Goal: Information Seeking & Learning: Learn about a topic

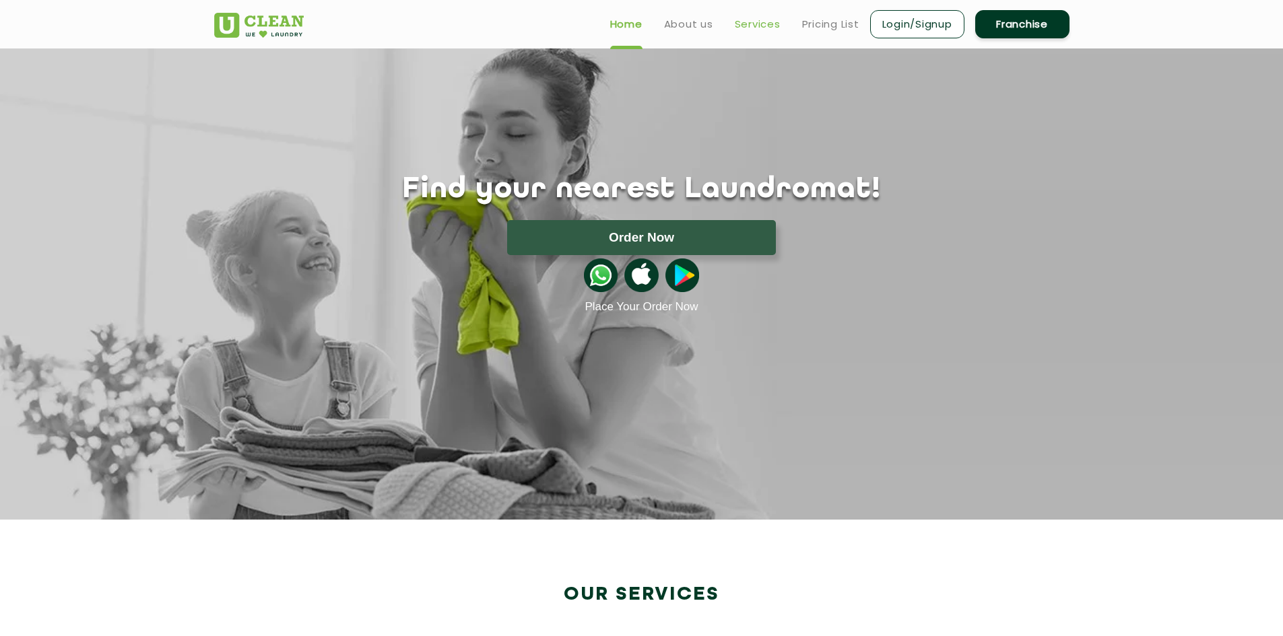
click at [743, 32] on link "Services" at bounding box center [758, 24] width 46 height 16
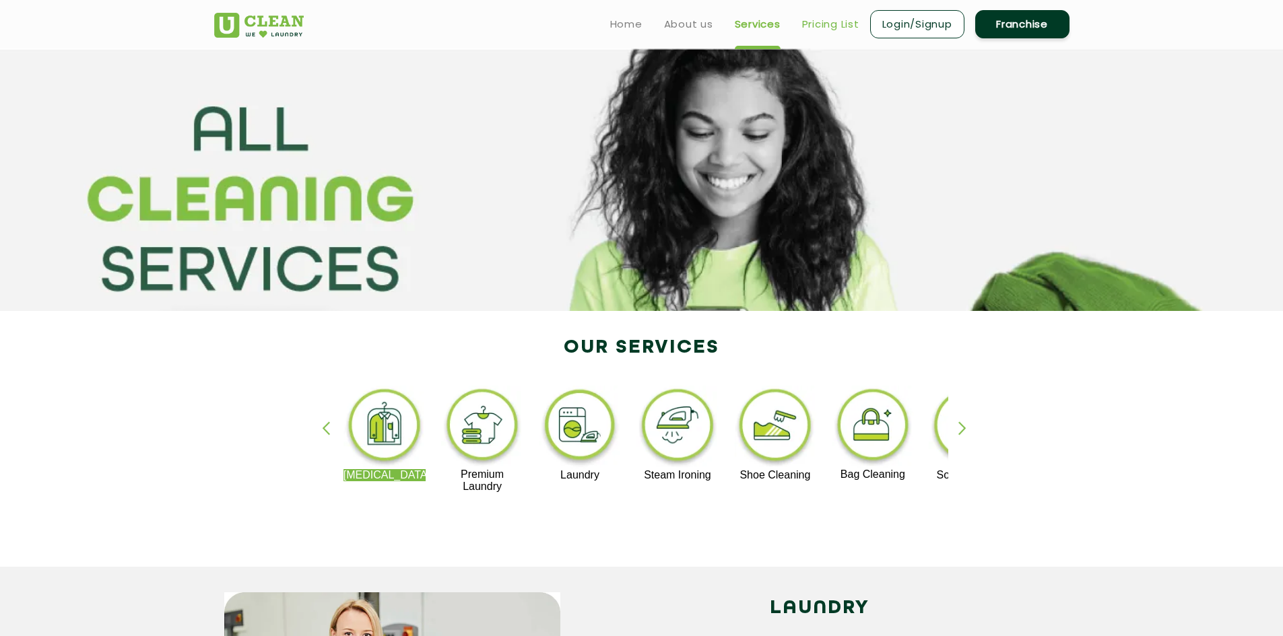
click at [821, 24] on link "Pricing List" at bounding box center [830, 24] width 57 height 16
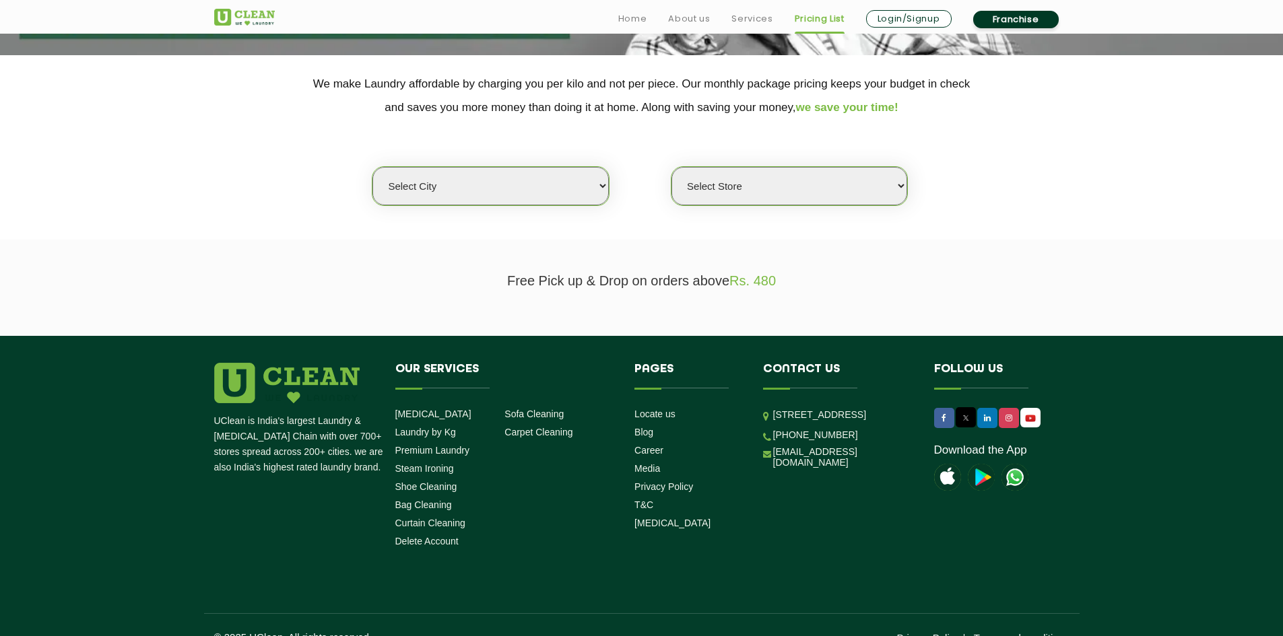
scroll to position [269, 0]
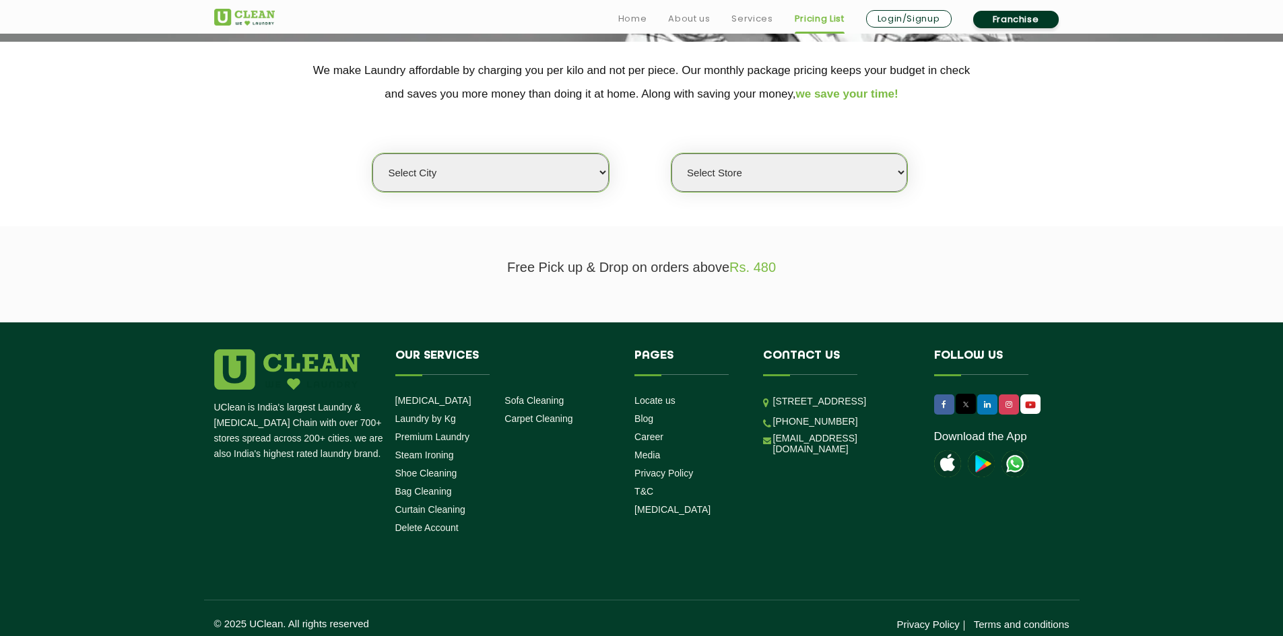
click at [486, 176] on select "Select city [GEOGRAPHIC_DATA] [GEOGRAPHIC_DATA] [GEOGRAPHIC_DATA] [GEOGRAPHIC_D…" at bounding box center [490, 173] width 236 height 38
select select "9"
click at [372, 154] on select "Select city [GEOGRAPHIC_DATA] [GEOGRAPHIC_DATA] [GEOGRAPHIC_DATA] [GEOGRAPHIC_D…" at bounding box center [490, 173] width 236 height 38
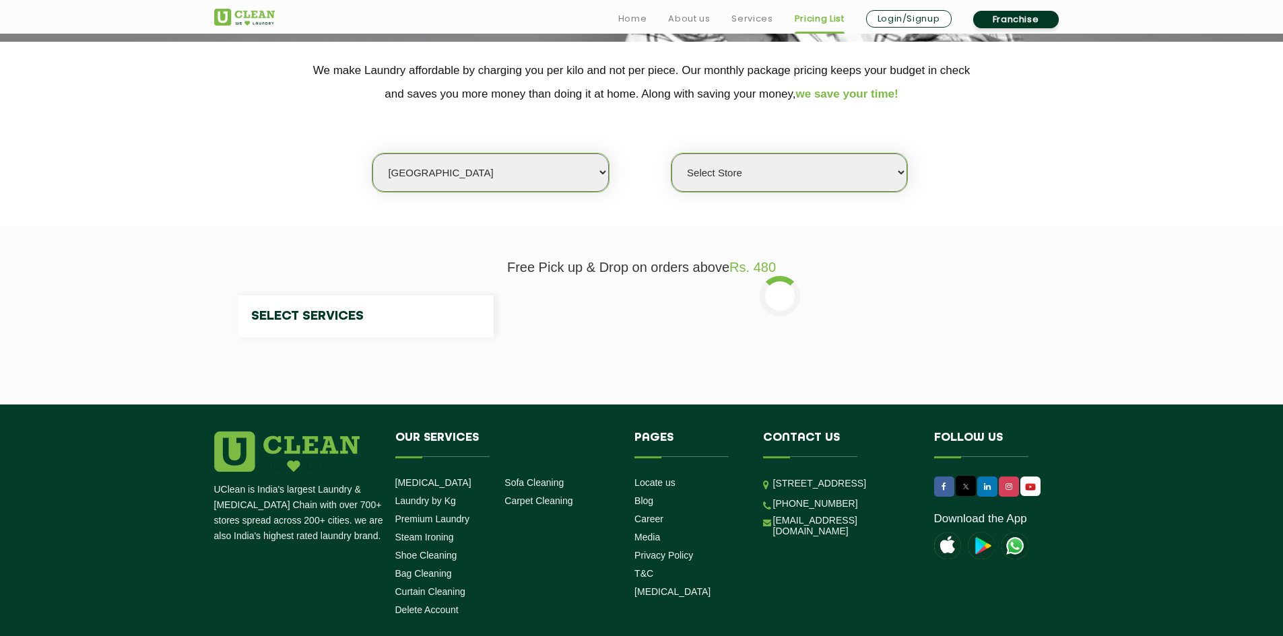
select select "0"
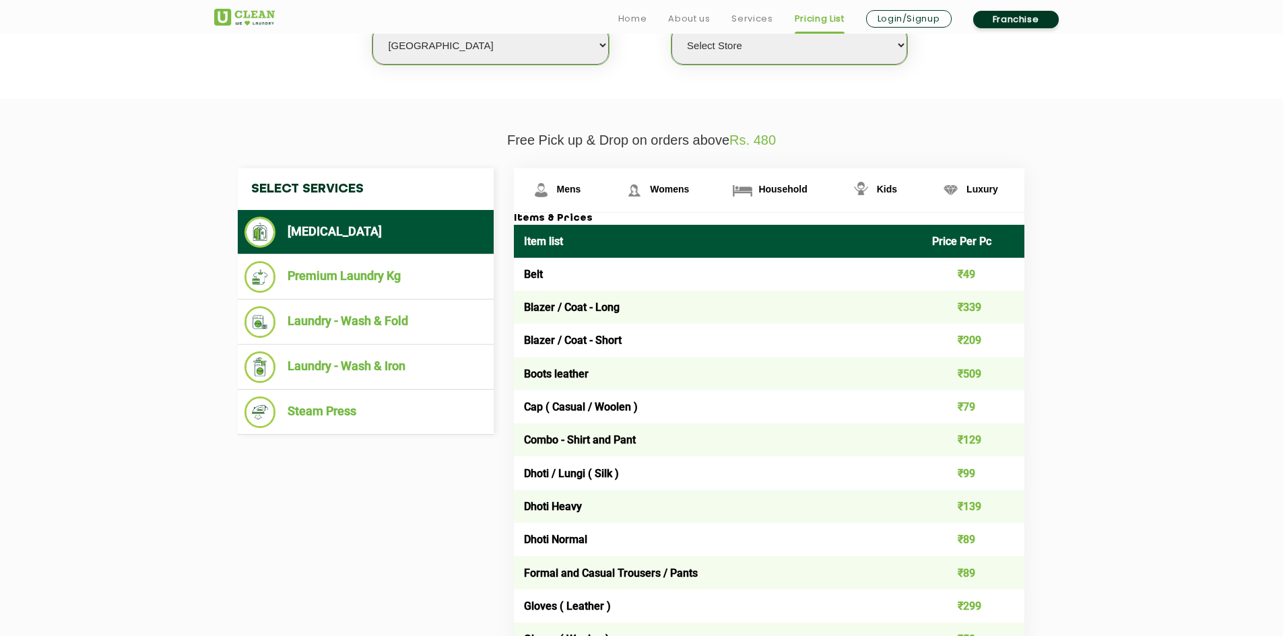
scroll to position [471, 0]
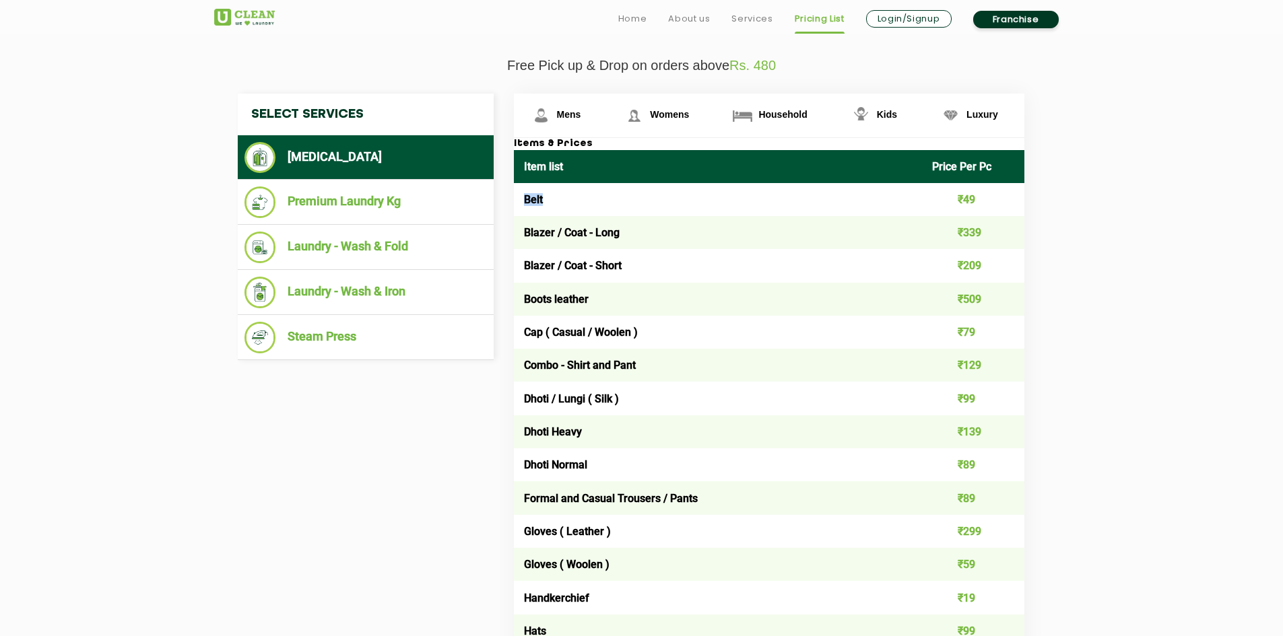
drag, startPoint x: 525, startPoint y: 200, endPoint x: 554, endPoint y: 199, distance: 29.7
click at [554, 199] on td "Belt" at bounding box center [718, 199] width 409 height 33
drag, startPoint x: 646, startPoint y: 230, endPoint x: 858, endPoint y: 228, distance: 212.8
click at [693, 232] on td "Blazer / Coat - Long" at bounding box center [718, 232] width 409 height 33
drag, startPoint x: 952, startPoint y: 234, endPoint x: 993, endPoint y: 232, distance: 41.1
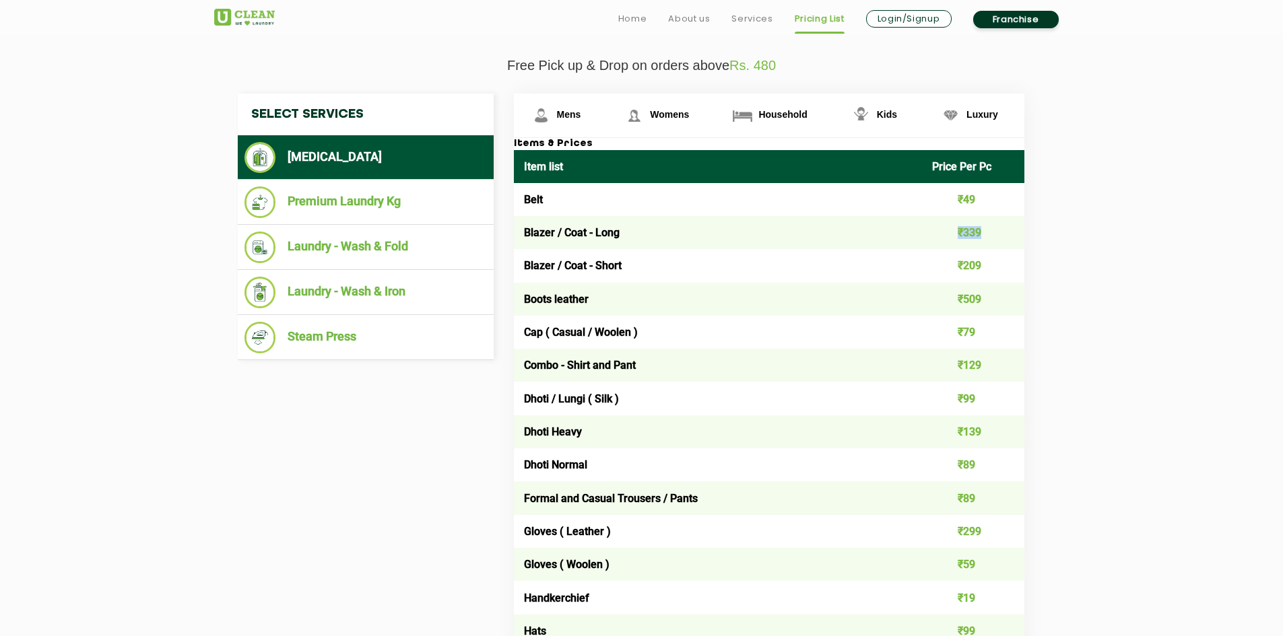
click at [993, 232] on td "₹339" at bounding box center [973, 232] width 102 height 33
drag, startPoint x: 517, startPoint y: 298, endPoint x: 1018, endPoint y: 298, distance: 500.9
click at [1018, 298] on tr "Boots leather ₹509" at bounding box center [769, 299] width 510 height 33
drag, startPoint x: 197, startPoint y: 447, endPoint x: 194, endPoint y: 417, distance: 30.4
